Goal: Information Seeking & Learning: Learn about a topic

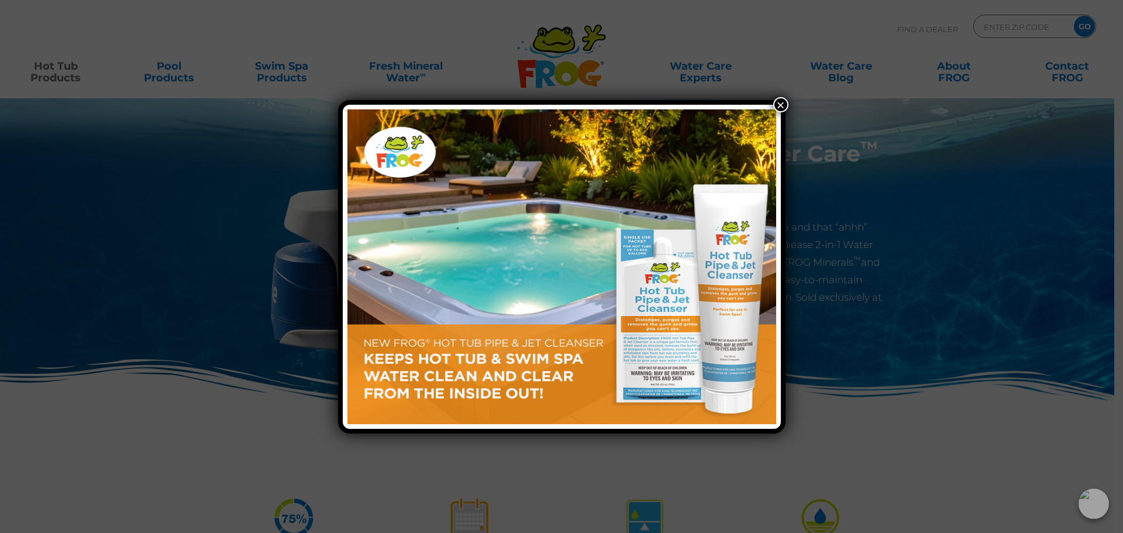
click at [782, 105] on button "×" at bounding box center [780, 104] width 15 height 15
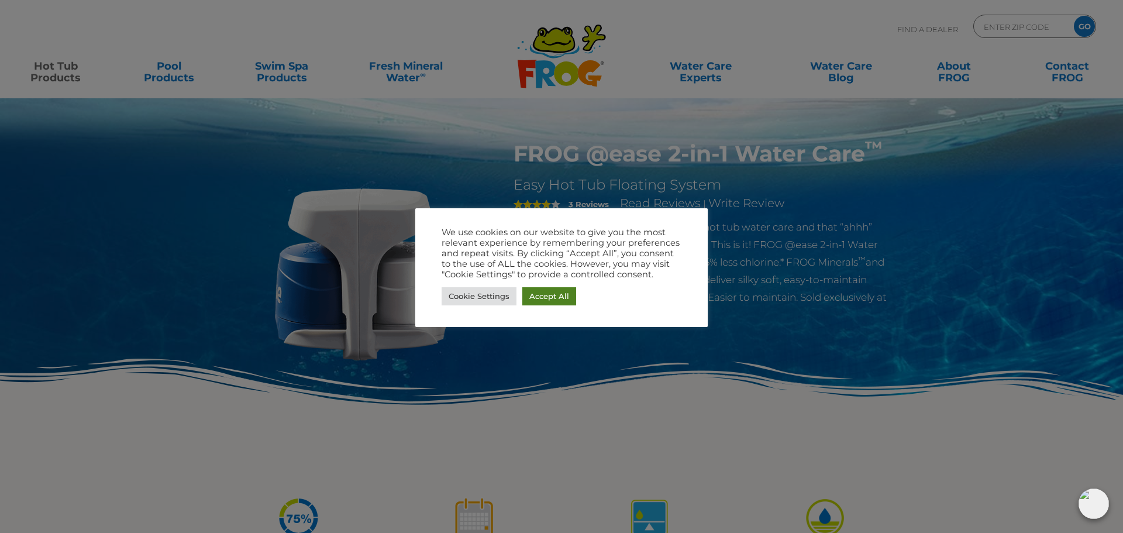
click at [554, 298] on link "Accept All" at bounding box center [549, 296] width 54 height 18
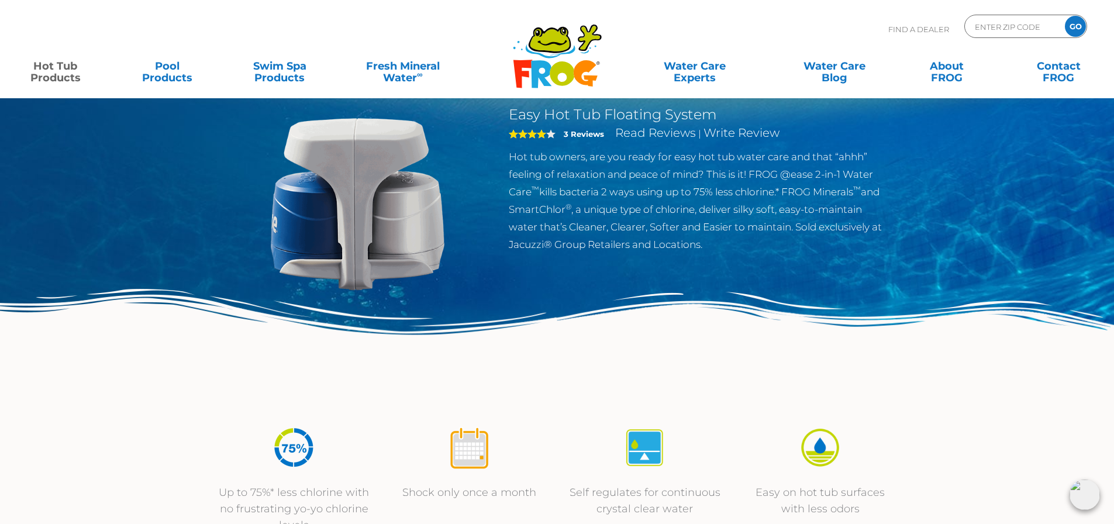
scroll to position [58, 0]
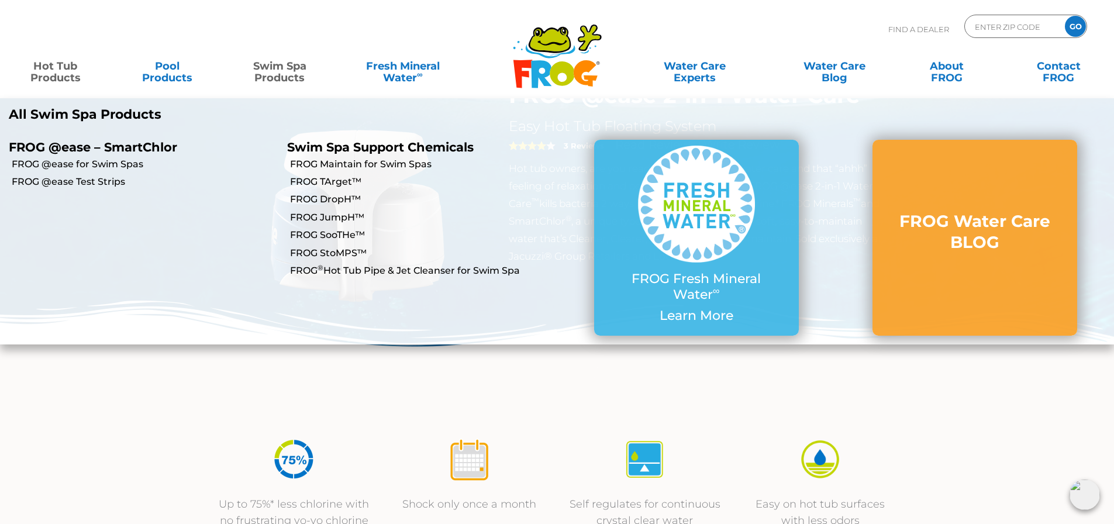
click at [293, 73] on link "Swim Spa Products" at bounding box center [279, 65] width 87 height 23
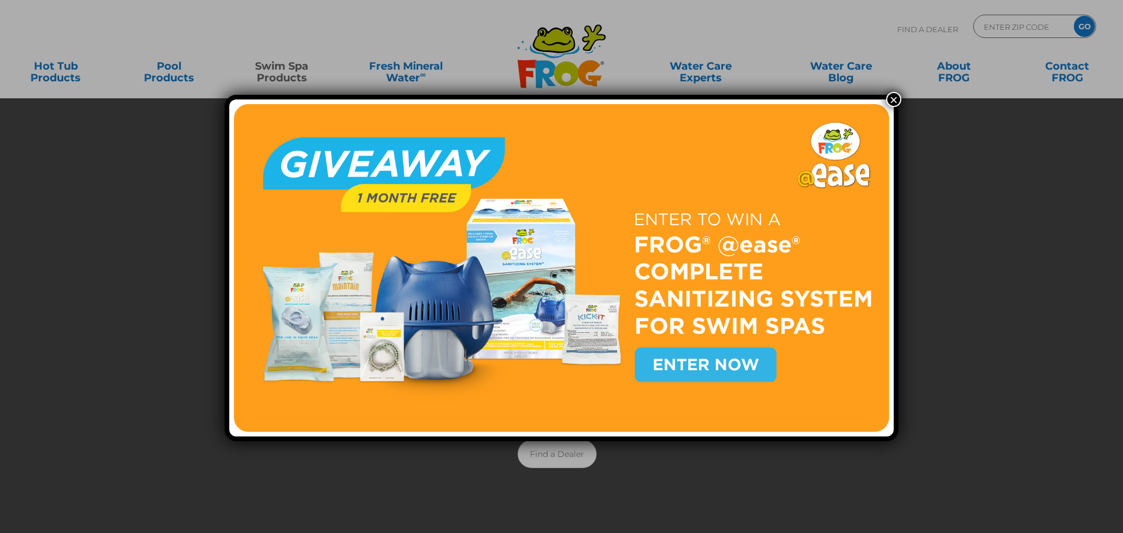
click at [892, 99] on button "×" at bounding box center [893, 99] width 15 height 15
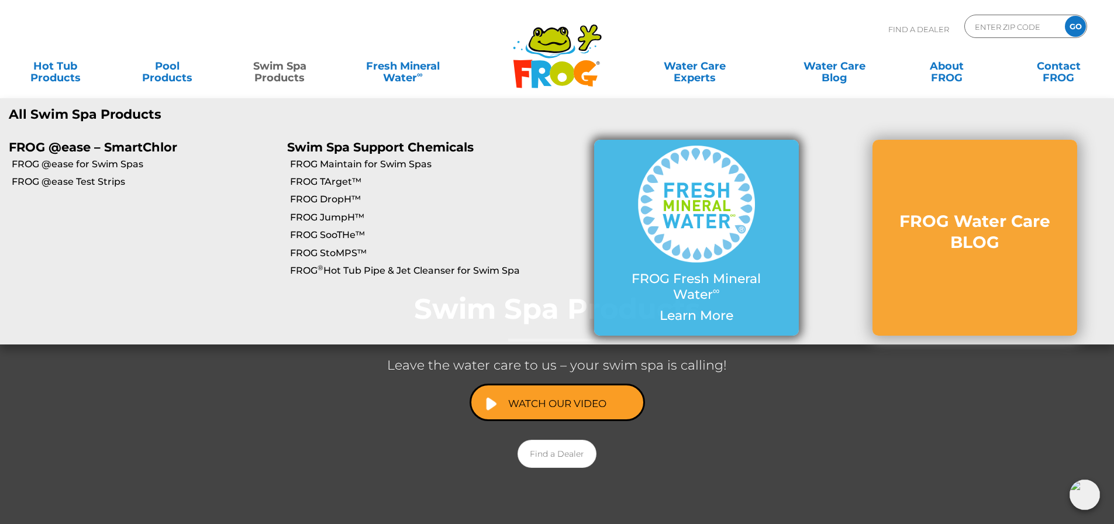
click at [720, 205] on img at bounding box center [696, 204] width 117 height 117
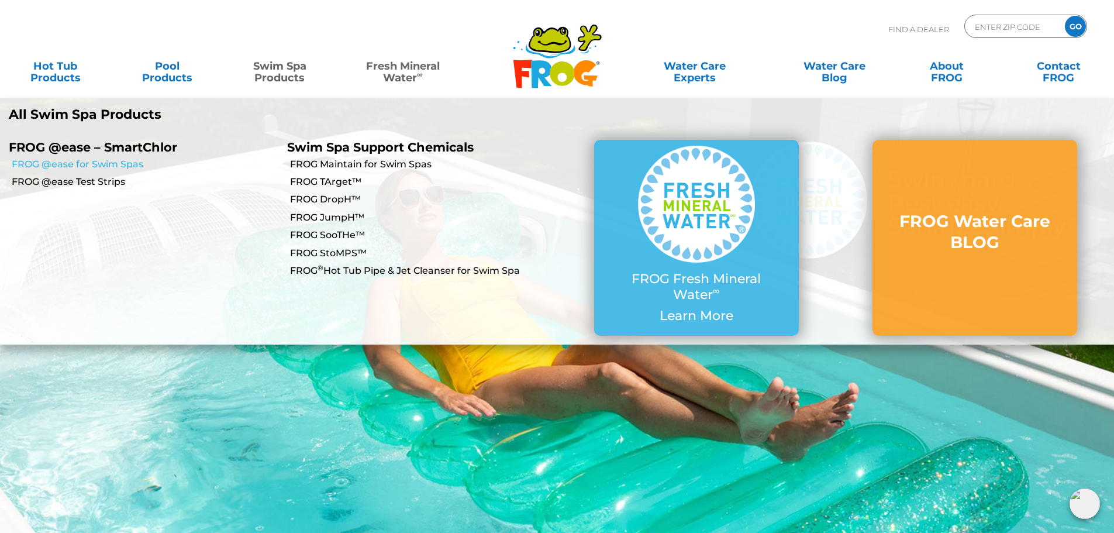
click at [118, 163] on link "FROG @ease for Swim Spas" at bounding box center [145, 164] width 267 height 13
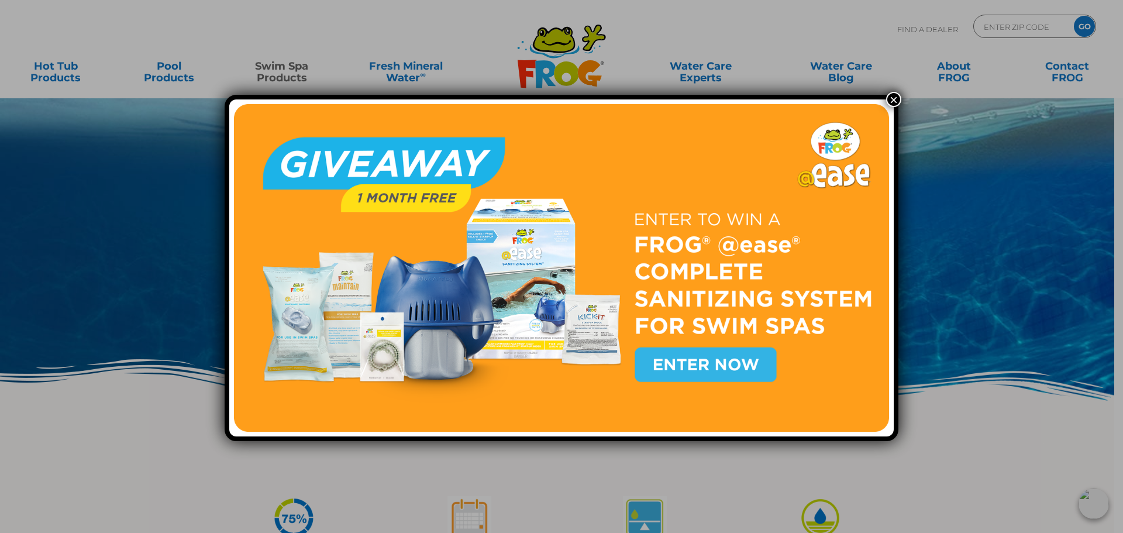
click at [889, 96] on button "×" at bounding box center [893, 99] width 15 height 15
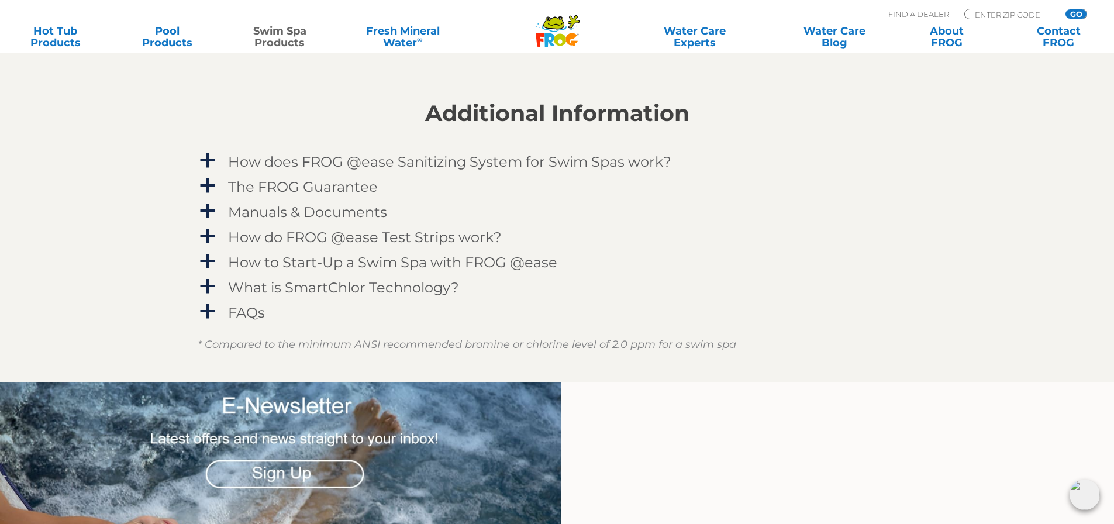
scroll to position [1579, 0]
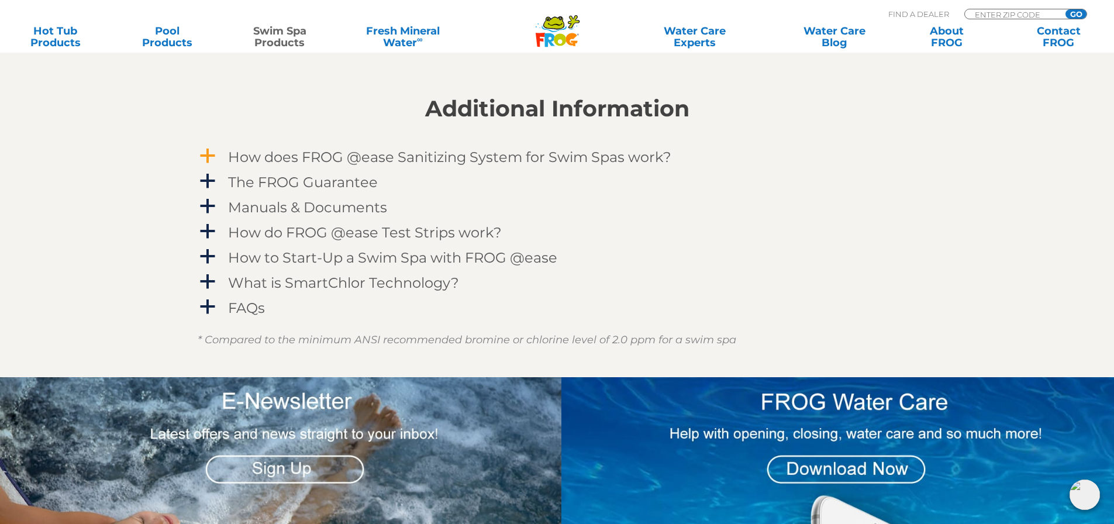
click at [577, 157] on h4 "How does FROG @ease Sanitizing System for Swim Spas work?" at bounding box center [449, 157] width 443 height 16
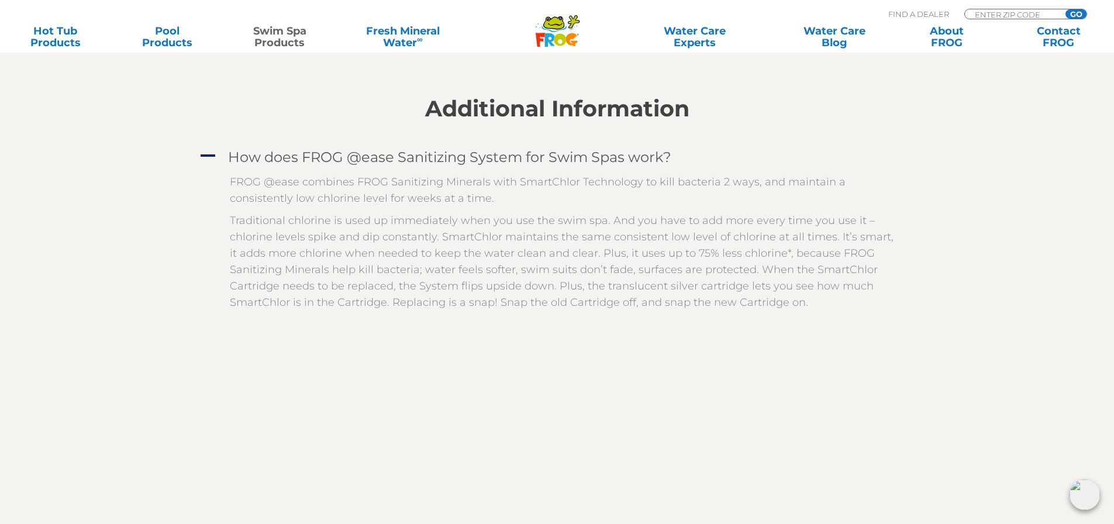
scroll to position [1754, 0]
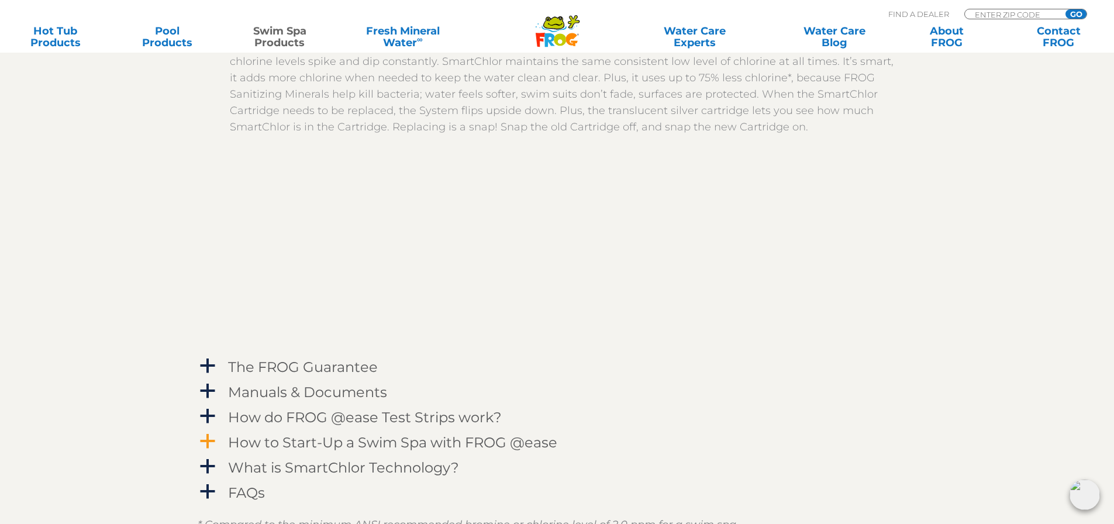
click at [205, 437] on span "a" at bounding box center [208, 442] width 18 height 18
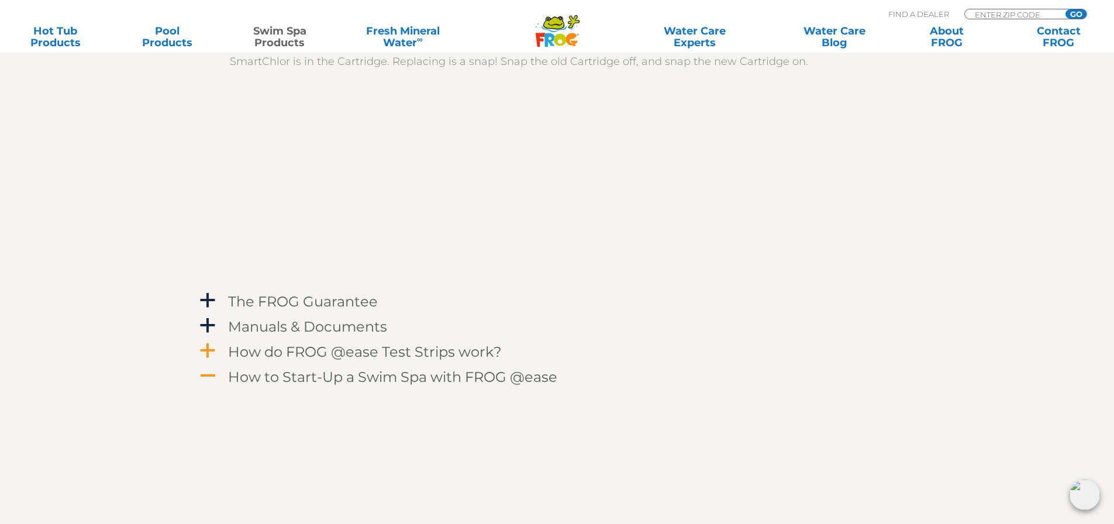
scroll to position [1988, 0]
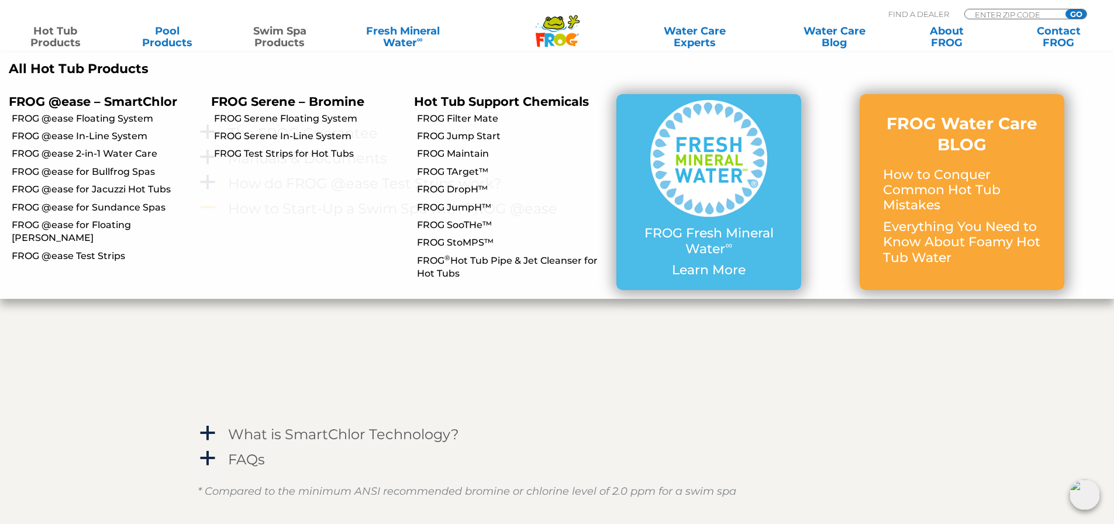
click at [44, 35] on link "Hot Tub Products" at bounding box center [55, 36] width 87 height 23
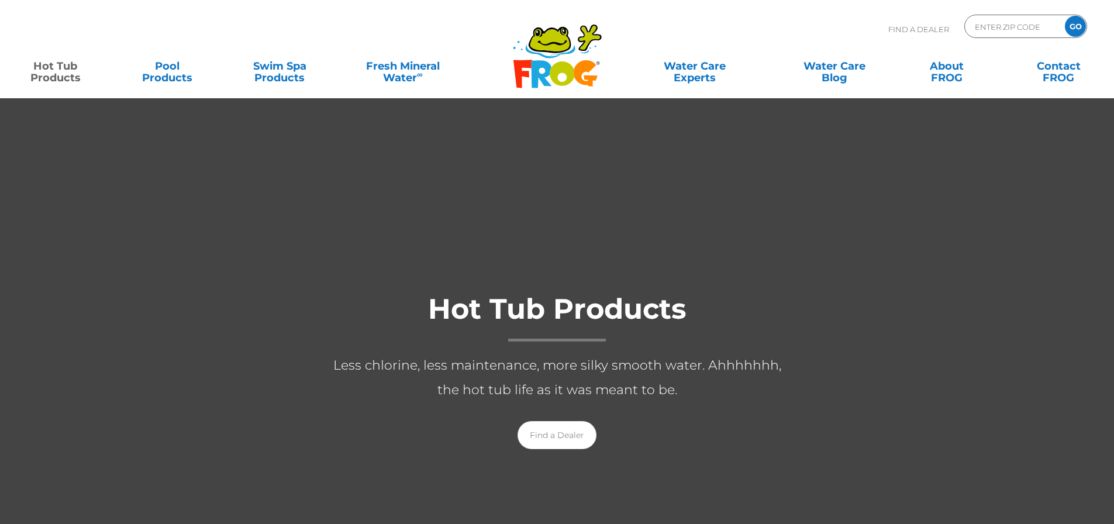
click at [425, 398] on p "Less chlorine, less maintenance, more silky smooth water. Ahhhhhhh, the hot tub…" at bounding box center [557, 377] width 468 height 49
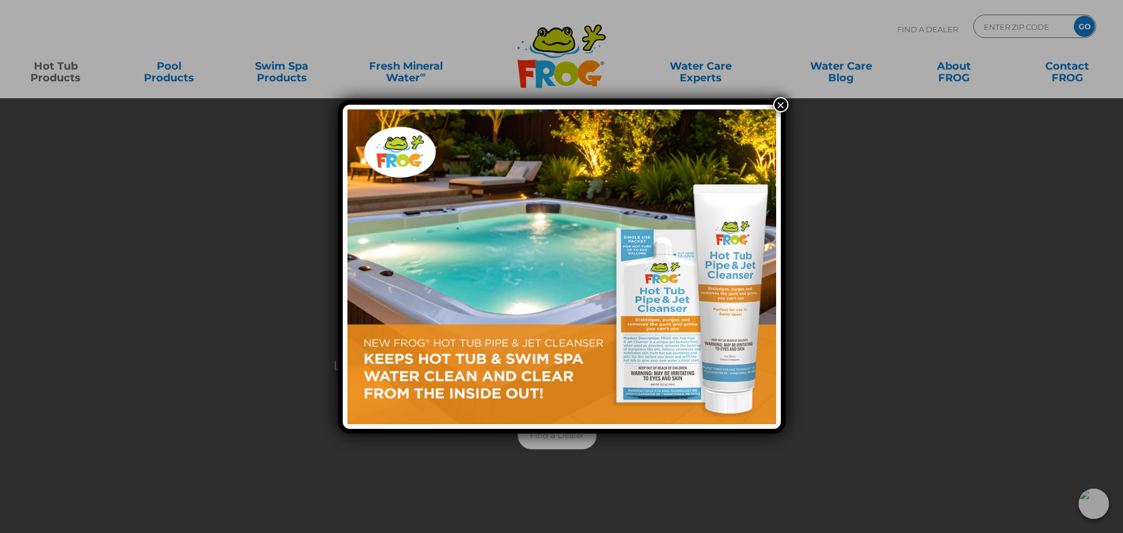
click at [60, 77] on div "×" at bounding box center [561, 266] width 1123 height 533
click at [776, 101] on button "×" at bounding box center [780, 104] width 15 height 15
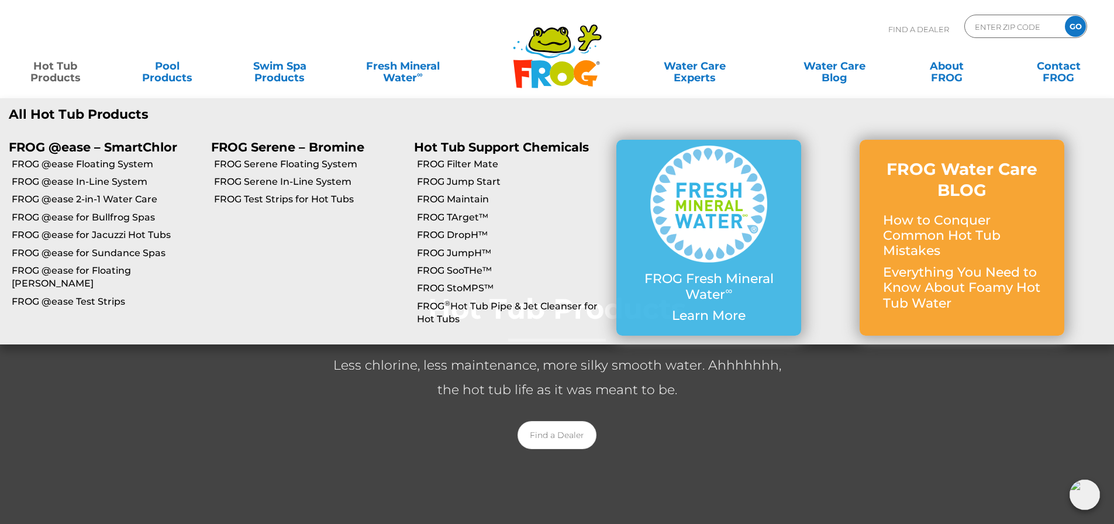
drag, startPoint x: 54, startPoint y: 116, endPoint x: 58, endPoint y: 207, distance: 91.3
click at [62, 176] on ul "All Hot Tub Products All Hot Tub Products FROG @ease – SmartChlor FROG @ease – …" at bounding box center [557, 221] width 1114 height 246
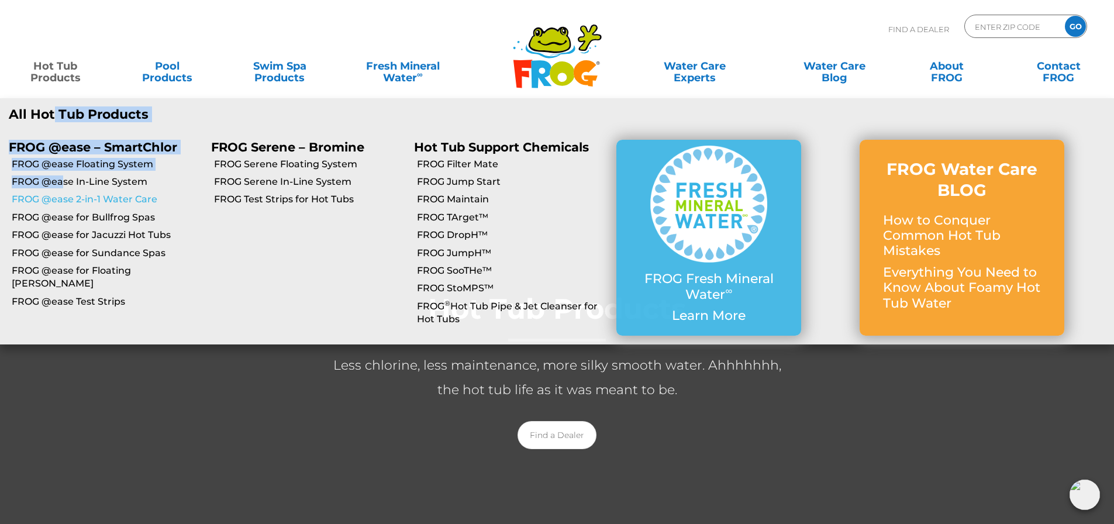
click at [74, 196] on link "FROG @ease 2-in-1 Water Care" at bounding box center [107, 199] width 191 height 13
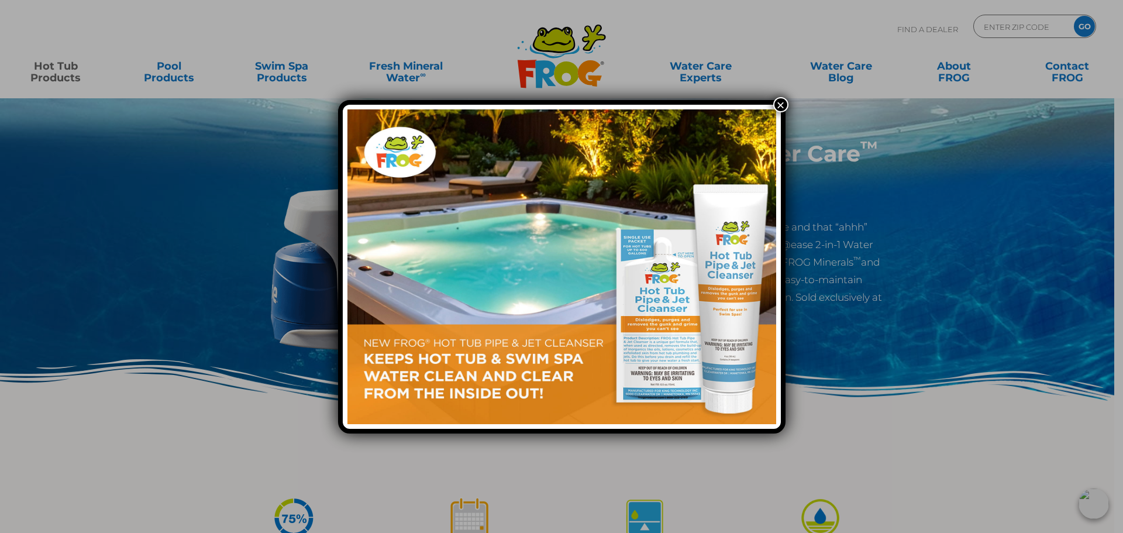
click at [778, 104] on button "×" at bounding box center [780, 104] width 15 height 15
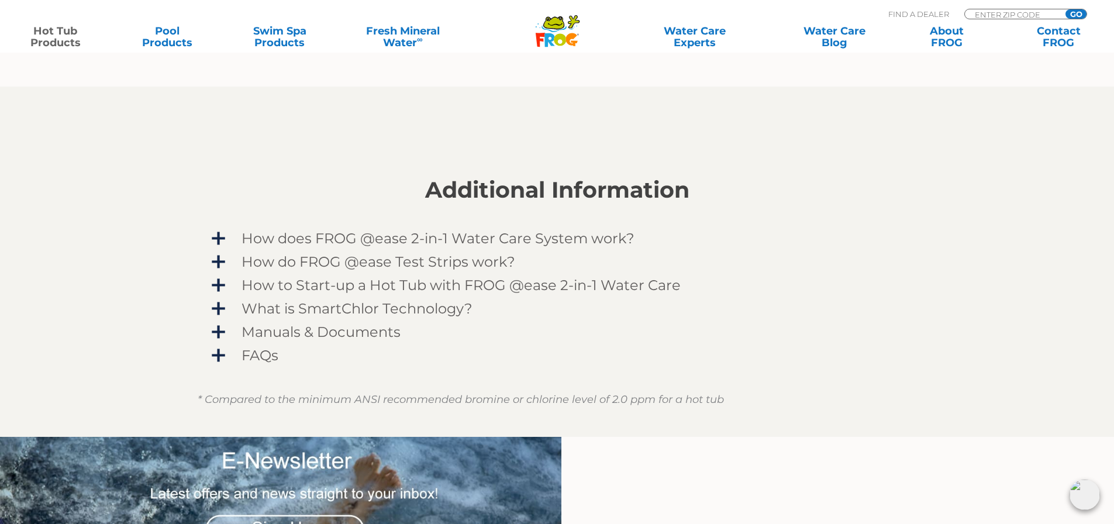
scroll to position [877, 0]
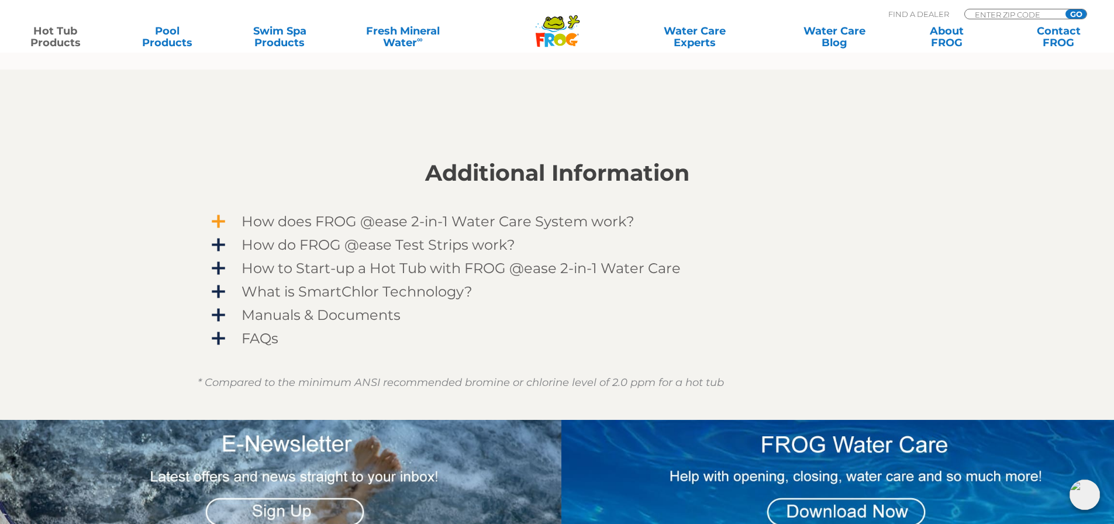
click at [225, 224] on span "How does FROG @ease 2-in-1 Water Care System work?" at bounding box center [565, 221] width 681 height 16
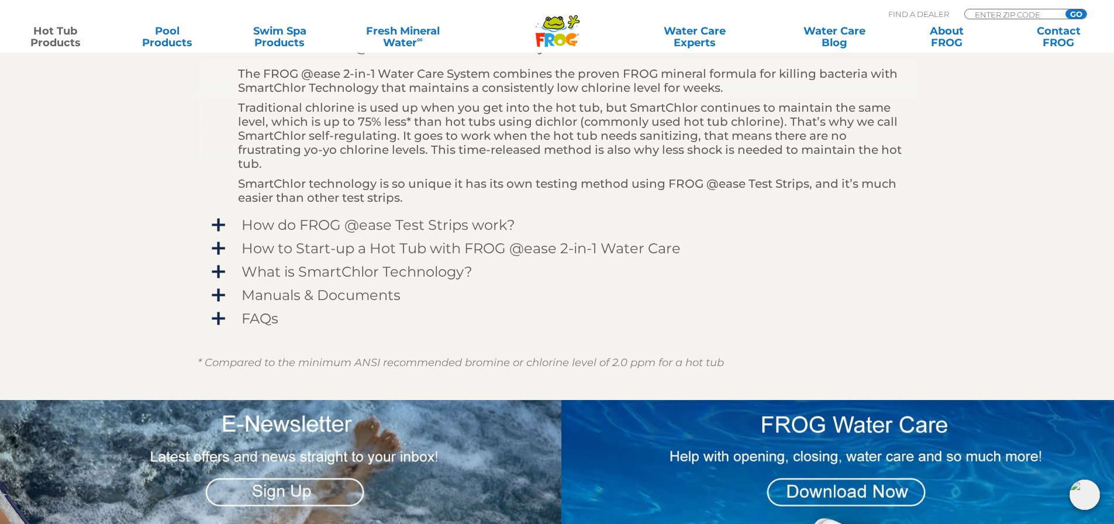
scroll to position [1052, 0]
click at [225, 317] on span "FAQs" at bounding box center [565, 318] width 681 height 16
